Goal: Information Seeking & Learning: Learn about a topic

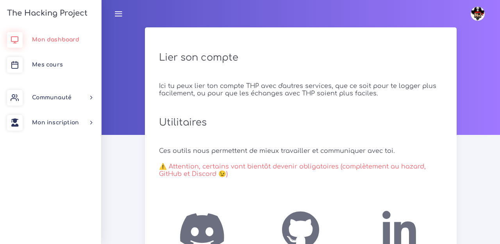
click at [58, 43] on span "Mon dashboard" at bounding box center [55, 40] width 47 height 6
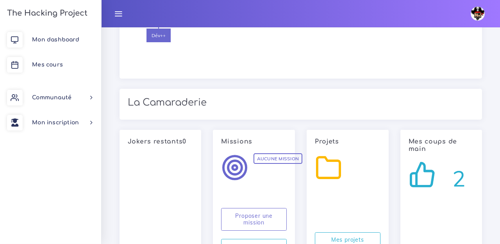
scroll to position [985, 0]
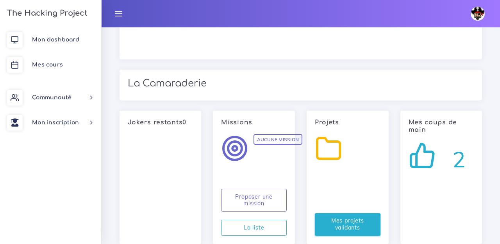
click at [340, 213] on link "Mes projets validants" at bounding box center [348, 224] width 66 height 23
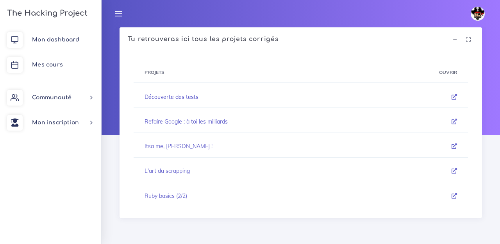
click at [179, 97] on link "Découverte des tests" at bounding box center [172, 96] width 54 height 7
click at [178, 123] on link "Refaire Google : à toi les milliards" at bounding box center [186, 121] width 83 height 7
click at [168, 194] on link "Ruby basics (2/2)" at bounding box center [166, 195] width 43 height 7
click at [453, 198] on icon at bounding box center [454, 195] width 5 height 5
click at [59, 38] on span "Mon dashboard" at bounding box center [55, 40] width 47 height 6
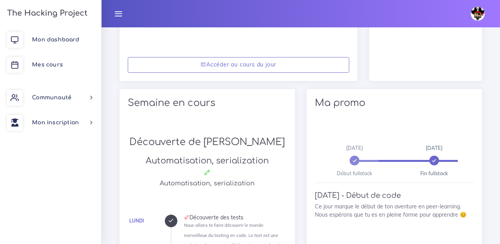
scroll to position [262, 0]
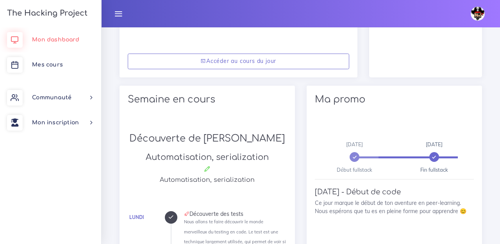
click at [68, 38] on span "Mon dashboard" at bounding box center [55, 40] width 47 height 6
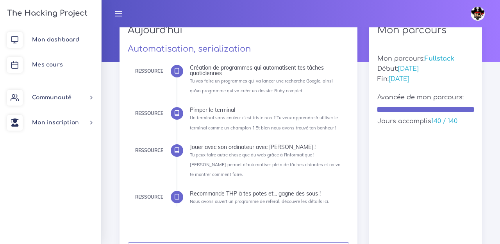
scroll to position [74, 0]
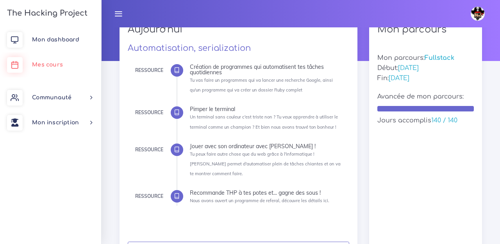
click at [47, 63] on span "Mes cours" at bounding box center [47, 65] width 31 height 6
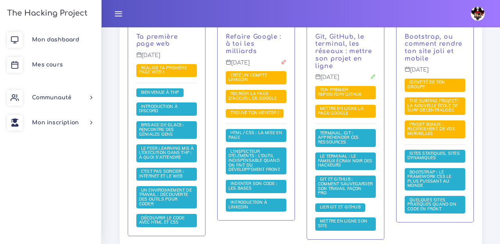
scroll to position [221, 0]
